Goal: Task Accomplishment & Management: Use online tool/utility

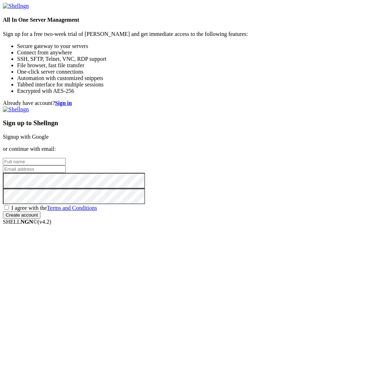
click at [49, 135] on link "Signup with Google" at bounding box center [26, 137] width 46 height 6
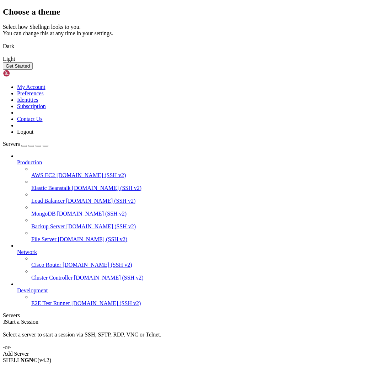
click at [231, 70] on div "Choose a theme Select how Shellngn looks to you. You can change this at any tim…" at bounding box center [190, 38] width 375 height 63
click at [33, 70] on button "Get Started" at bounding box center [18, 65] width 30 height 7
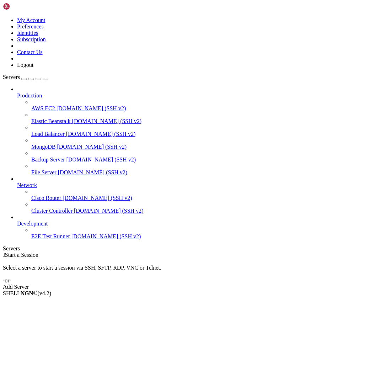
click at [234, 284] on div "Add Server" at bounding box center [190, 287] width 375 height 6
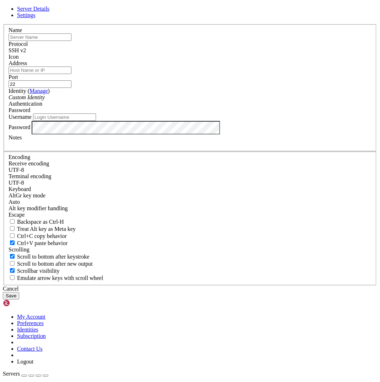
click at [72, 41] on input "text" at bounding box center [40, 36] width 63 height 7
type input "02"
click at [72, 74] on input "Address" at bounding box center [40, 70] width 63 height 7
paste input "2a04:e8c0:18:533:0000:0000:5e5f:412f"
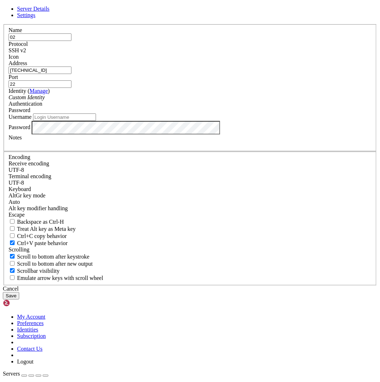
type input "2a04:e8c0:18:533:0000:0000:5e5f:412f"
click at [96, 121] on input "Username" at bounding box center [64, 117] width 63 height 7
type input "root"
click at [19, 292] on button "Save" at bounding box center [11, 295] width 16 height 7
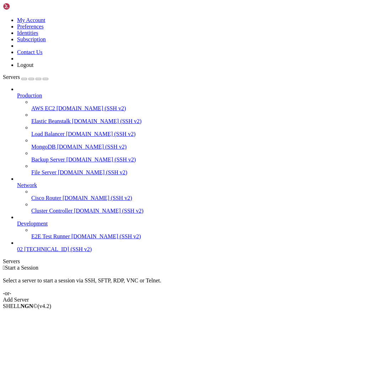
click at [23, 252] on span "02" at bounding box center [20, 249] width 6 height 6
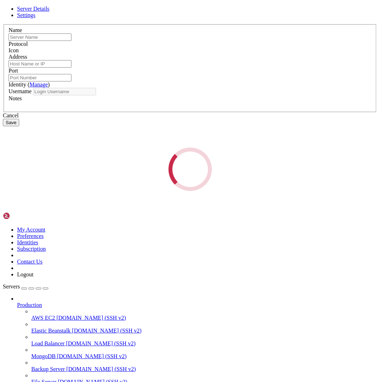
type input "02"
type input "2a04:e8c0:18:533:0000:0000:5e5f:412f"
type input "22"
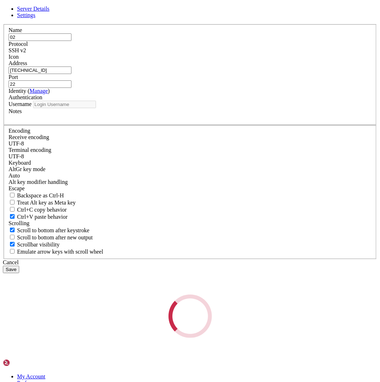
type input "root"
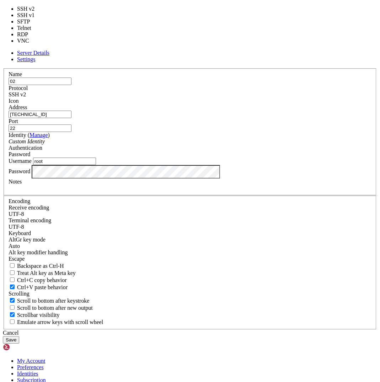
click at [229, 98] on div "SSH v2" at bounding box center [190, 94] width 363 height 6
type input "5900"
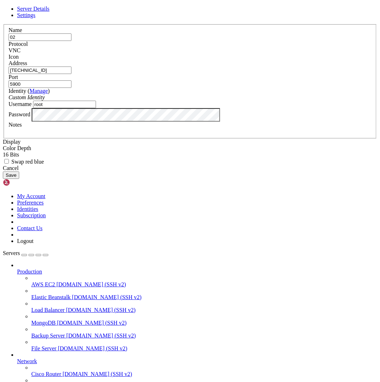
drag, startPoint x: 190, startPoint y: 150, endPoint x: 78, endPoint y: 146, distance: 111.5
click at [78, 146] on div "Server Details Settings Name 02 Protocol VNC Icon" at bounding box center [190, 92] width 375 height 173
paste input "37.114.55.124"
type input "37.114.55.124"
drag, startPoint x: 243, startPoint y: 149, endPoint x: 205, endPoint y: 152, distance: 37.8
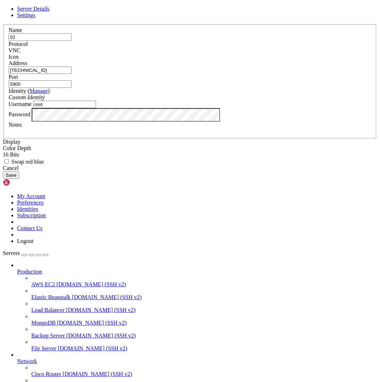
click at [205, 139] on fieldset "Name 02 Protocol VNC Icon Address 37.114.55.124 Port 5900 ( Manage )" at bounding box center [190, 81] width 373 height 115
paste input "12"
type input "5912"
click at [19, 179] on button "Save" at bounding box center [11, 175] width 16 height 7
